Goal: Task Accomplishment & Management: Manage account settings

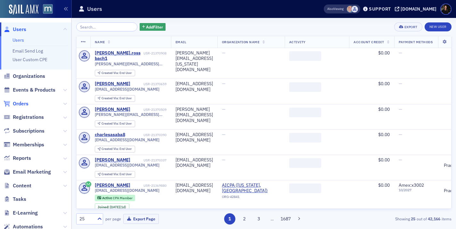
click at [23, 102] on span "Orders" at bounding box center [21, 103] width 16 height 7
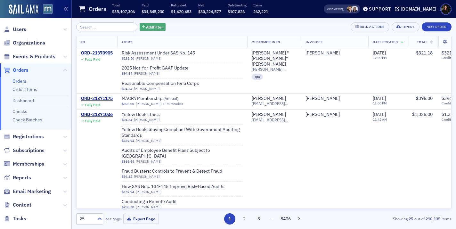
click at [146, 27] on span "Add Filter" at bounding box center [154, 27] width 17 height 6
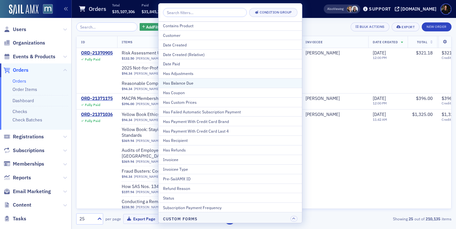
scroll to position [42, 0]
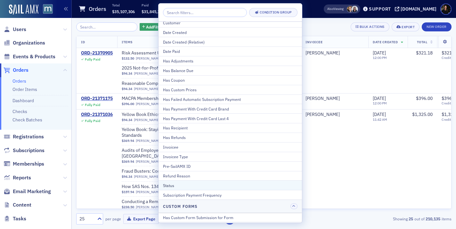
click at [180, 186] on div "Status" at bounding box center [230, 185] width 134 height 6
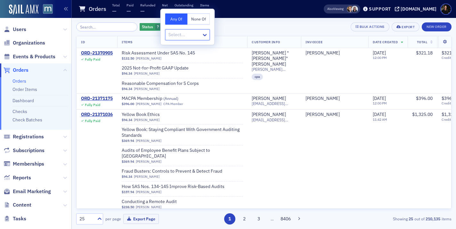
click at [184, 34] on div at bounding box center [184, 35] width 33 height 8
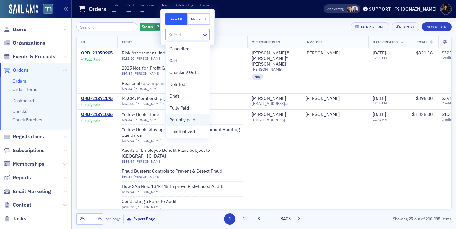
scroll to position [13, 0]
click at [180, 130] on span "Unpaid" at bounding box center [176, 130] width 14 height 7
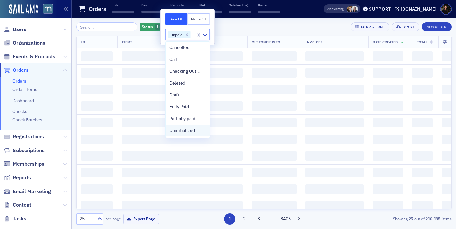
scroll to position [1, 0]
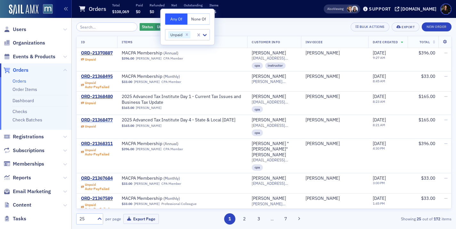
click at [232, 30] on div "Status Unpaid Add Filter Bulk Actions Export New Order" at bounding box center [263, 26] width 375 height 9
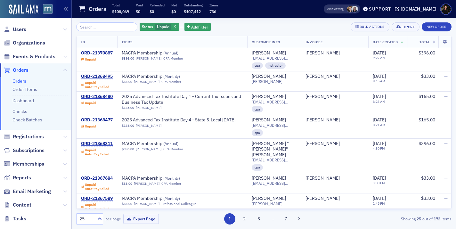
click at [190, 32] on div "Status Unpaid Add Filter Bulk Actions Export New Order ID Items Customer Info I…" at bounding box center [263, 123] width 375 height 202
click at [191, 28] on span "Add Filter" at bounding box center [199, 27] width 17 height 6
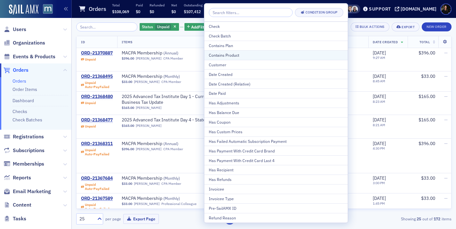
click at [220, 54] on div "Contains Product" at bounding box center [276, 55] width 134 height 6
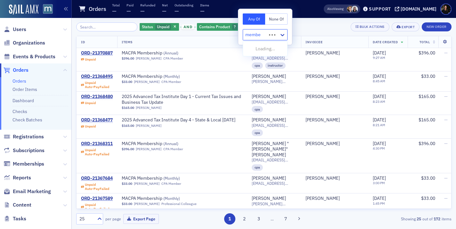
type input "member"
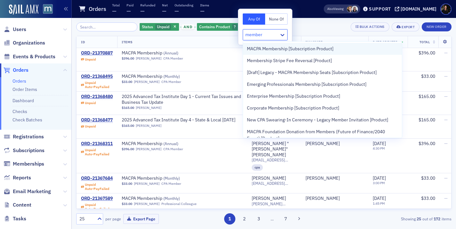
click at [251, 51] on span "MACPA Membership [Subscription Product]" at bounding box center [290, 48] width 86 height 7
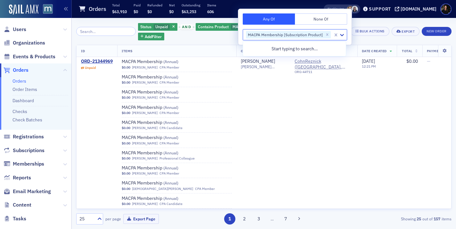
scroll to position [512, 0]
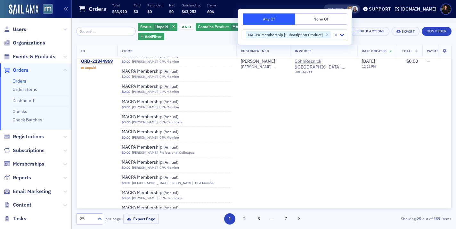
click at [198, 42] on div "Status Unpaid and Contains Product MACPA Membership [Subscription Product] Add …" at bounding box center [263, 123] width 375 height 202
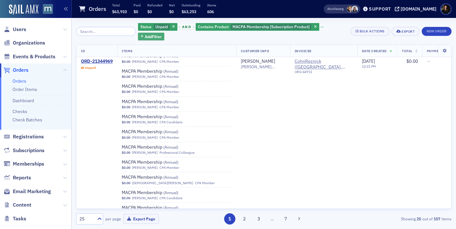
click at [145, 39] on span "Add Filter" at bounding box center [153, 37] width 17 height 6
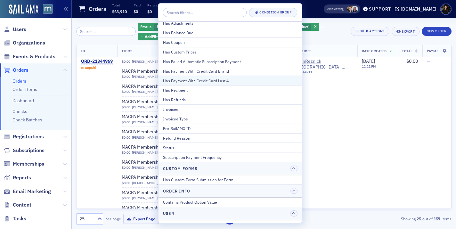
scroll to position [115, 0]
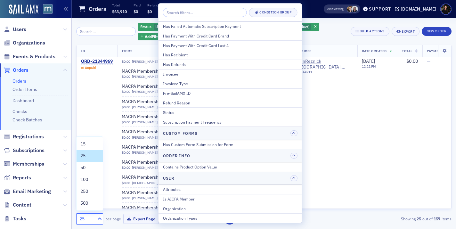
click at [95, 220] on div at bounding box center [99, 218] width 8 height 7
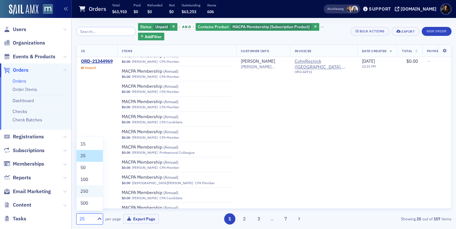
click at [86, 192] on span "250" at bounding box center [84, 191] width 8 height 7
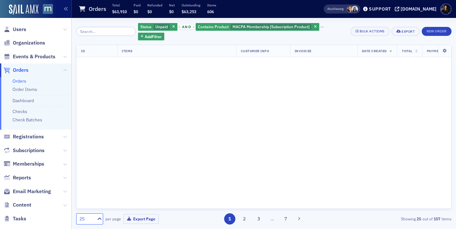
scroll to position [0, 0]
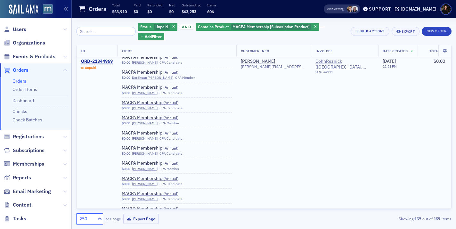
scroll to position [1462, 0]
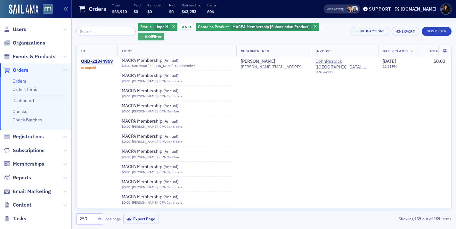
click at [148, 38] on span "Add Filter" at bounding box center [153, 37] width 17 height 6
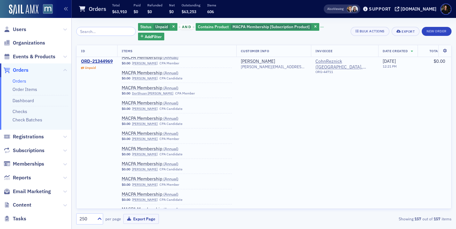
scroll to position [1421, 0]
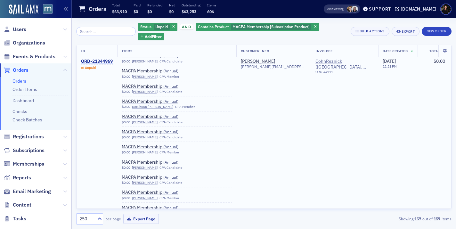
click at [104, 60] on div "ORD-21344969" at bounding box center [97, 62] width 32 height 6
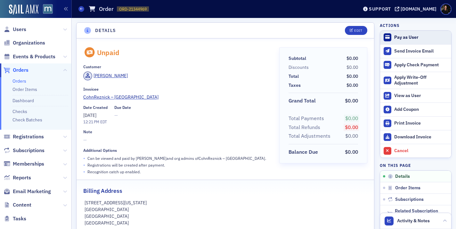
click at [404, 41] on button "Pay as User" at bounding box center [415, 37] width 71 height 13
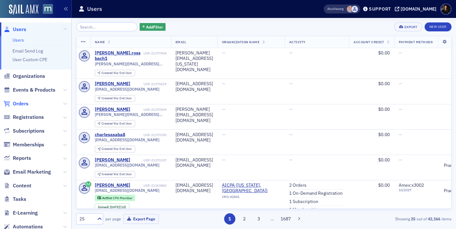
click at [20, 103] on span "Orders" at bounding box center [21, 103] width 16 height 7
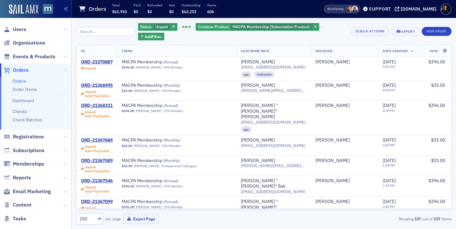
click at [234, 39] on div "Status Unpaid and Contains Product MACPA Membership [Subscription Product] Add …" at bounding box center [242, 31] width 208 height 18
click at [145, 38] on span "Add Filter" at bounding box center [153, 37] width 17 height 6
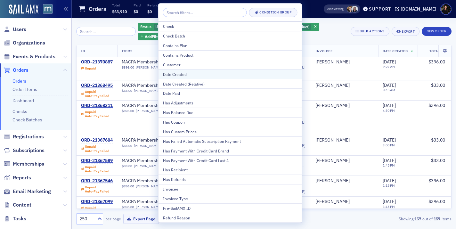
click at [179, 71] on div "Date Created" at bounding box center [230, 74] width 134 height 6
select select "9"
select select "2025"
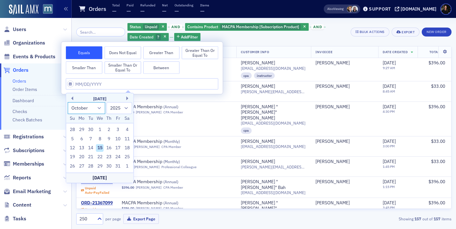
click at [99, 108] on select "January February March April May June July August September October November De…" at bounding box center [87, 108] width 38 height 12
select select "6"
click at [68, 102] on select "January February March April May June July August September October November De…" at bounding box center [87, 108] width 38 height 12
click at [89, 132] on div "1" at bounding box center [91, 130] width 8 height 8
type input "[DATE]"
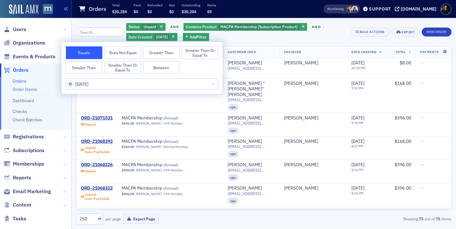
click at [282, 40] on div "Status Unpaid and Contains Product MACPA Membership [Subscription Product] and …" at bounding box center [236, 31] width 220 height 19
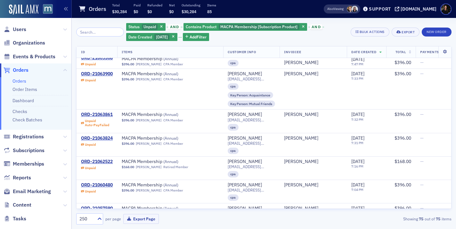
scroll to position [264, 0]
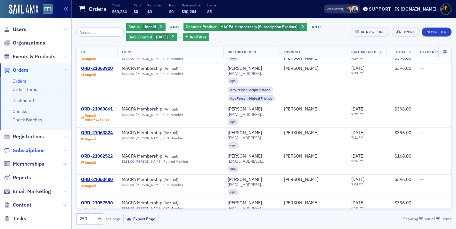
click at [21, 148] on span "Subscriptions" at bounding box center [29, 150] width 32 height 7
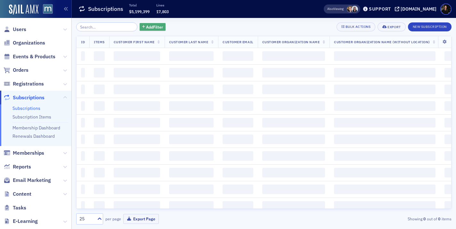
click at [146, 28] on span "Add Filter" at bounding box center [154, 27] width 17 height 6
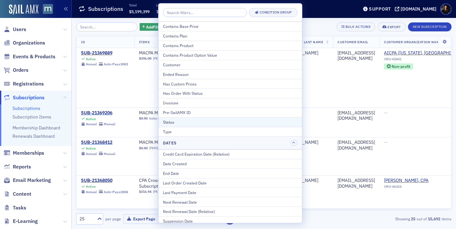
click at [177, 122] on div "Status" at bounding box center [230, 122] width 134 height 6
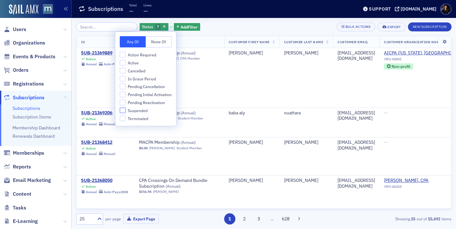
click at [125, 111] on input "Suspended" at bounding box center [123, 110] width 6 height 6
checkbox input "true"
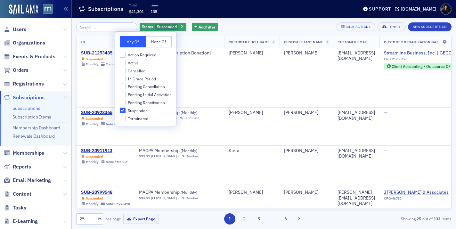
click at [242, 21] on div "Status Suspended Add Filter Bulk Actions Export New Subscription ID Items Custo…" at bounding box center [263, 123] width 375 height 211
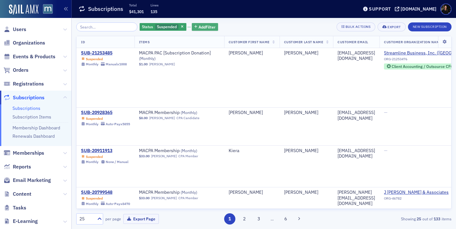
click at [198, 28] on span "Add Filter" at bounding box center [206, 27] width 17 height 6
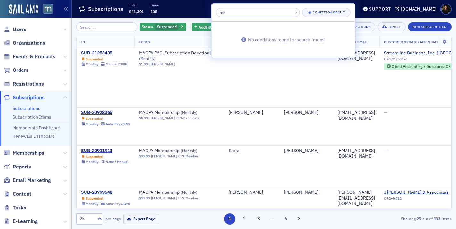
type input "m"
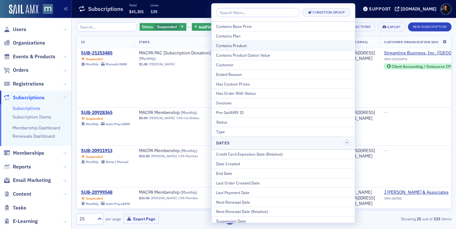
click at [225, 45] on div "Contains Product" at bounding box center [283, 46] width 134 height 6
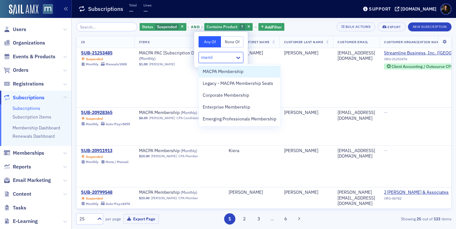
type input "member"
click at [223, 67] on div "MACPA Membership" at bounding box center [239, 72] width 81 height 12
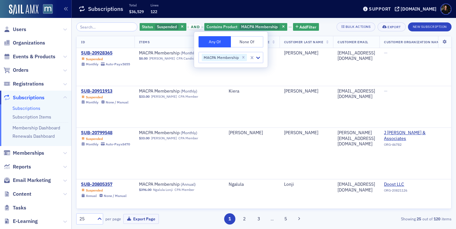
click at [105, 35] on div "Status Suspended and Contains Product MACPA Membership Add Filter Bulk Actions …" at bounding box center [263, 123] width 375 height 202
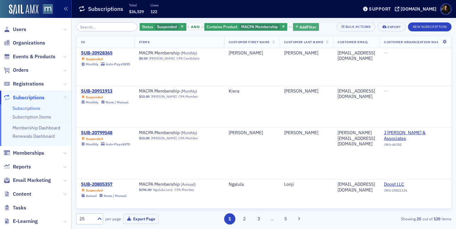
click at [300, 26] on span "Add Filter" at bounding box center [307, 27] width 17 height 6
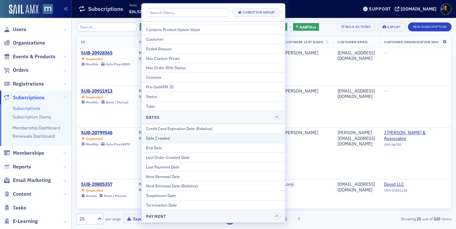
scroll to position [26, 0]
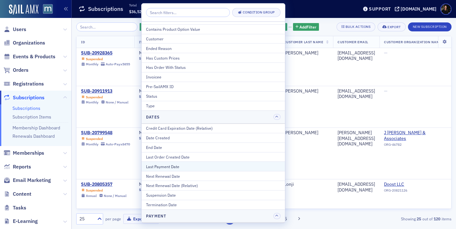
click at [159, 167] on div "Last Payment Date" at bounding box center [213, 166] width 134 height 6
select select "9"
select select "2025"
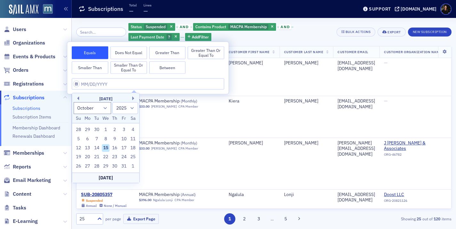
click at [80, 97] on div "[DATE]" at bounding box center [105, 99] width 67 height 6
click at [77, 98] on button "Previous Month" at bounding box center [77, 98] width 4 height 4
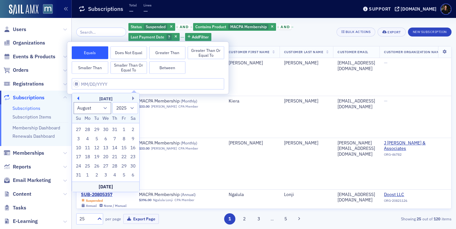
select select "6"
click at [96, 130] on div "1" at bounding box center [97, 130] width 8 height 8
type input "[DATE]"
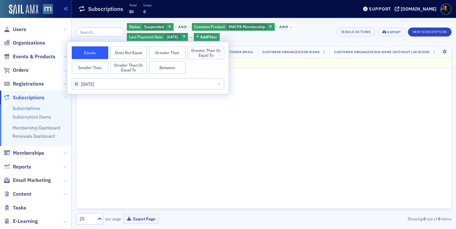
click at [170, 70] on button "Between" at bounding box center [167, 67] width 36 height 13
select select "6"
select select "2025"
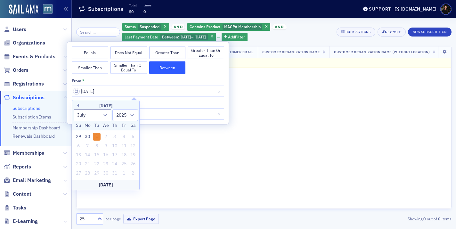
click at [86, 70] on button "Smaller Than" at bounding box center [90, 67] width 36 height 13
select select "6"
select select "2025"
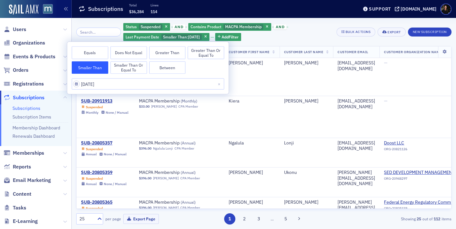
click at [94, 57] on button "Equals" at bounding box center [90, 52] width 36 height 13
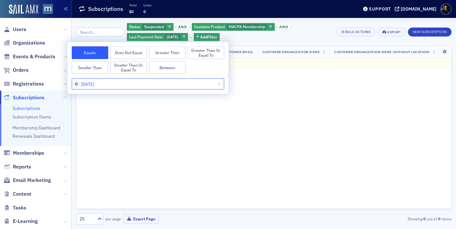
select select "6"
select select "2025"
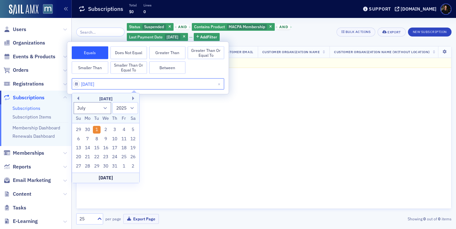
click at [134, 83] on input "[DATE]" at bounding box center [148, 83] width 152 height 11
type input "[DATE]"
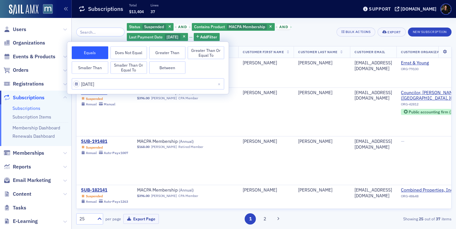
click at [296, 40] on div "Status Suspended and Contains Product MACPA Membership and Last Payment Date [D…" at bounding box center [229, 31] width 205 height 19
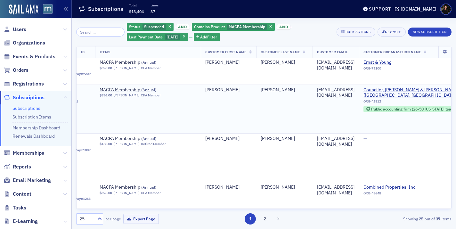
scroll to position [3, 0]
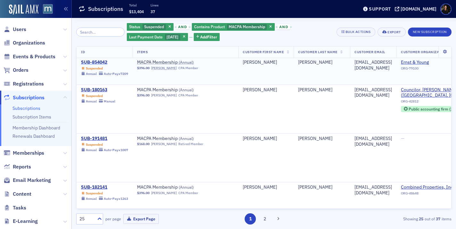
click at [95, 62] on div "SUB-854042" at bounding box center [104, 63] width 47 height 6
click at [138, 39] on span "Last Payment Date" at bounding box center [146, 36] width 34 height 5
select select "6"
select select "2024"
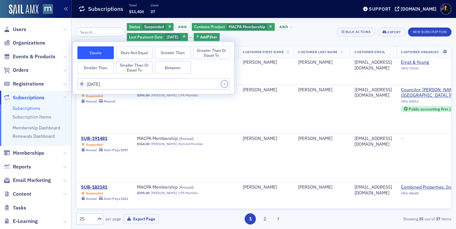
click at [226, 84] on button "Close" at bounding box center [225, 83] width 9 height 11
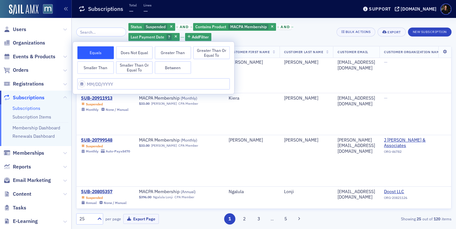
click at [253, 39] on div "Status Suspended and Contains Product MACPA Membership and Last Payment Date ? …" at bounding box center [229, 31] width 203 height 19
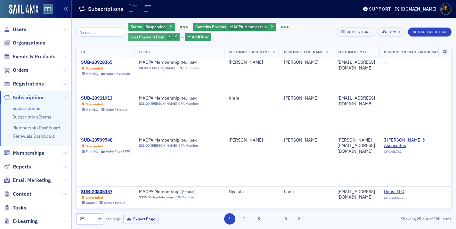
click at [174, 35] on icon "button" at bounding box center [175, 37] width 3 height 4
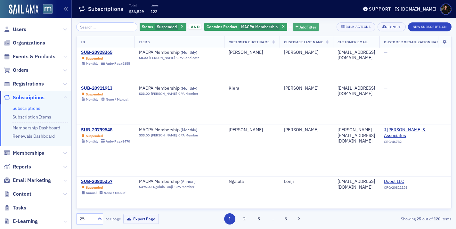
click at [299, 28] on span "Add Filter" at bounding box center [307, 27] width 17 height 6
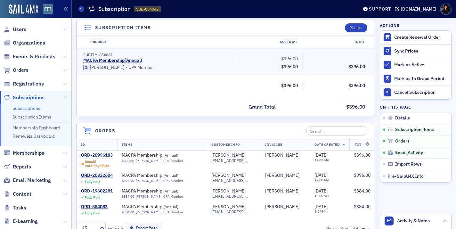
scroll to position [235, 0]
